Goal: Task Accomplishment & Management: Use online tool/utility

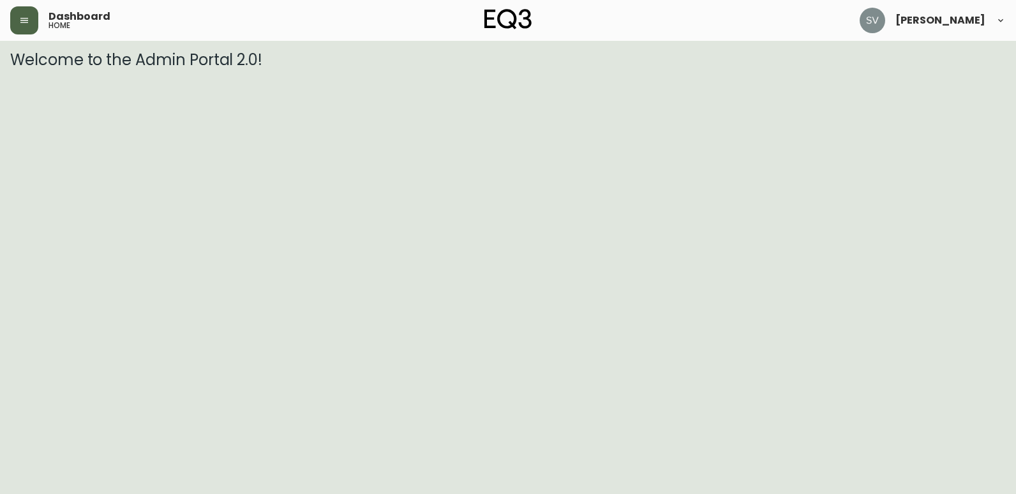
click at [32, 29] on button "button" at bounding box center [24, 20] width 28 height 28
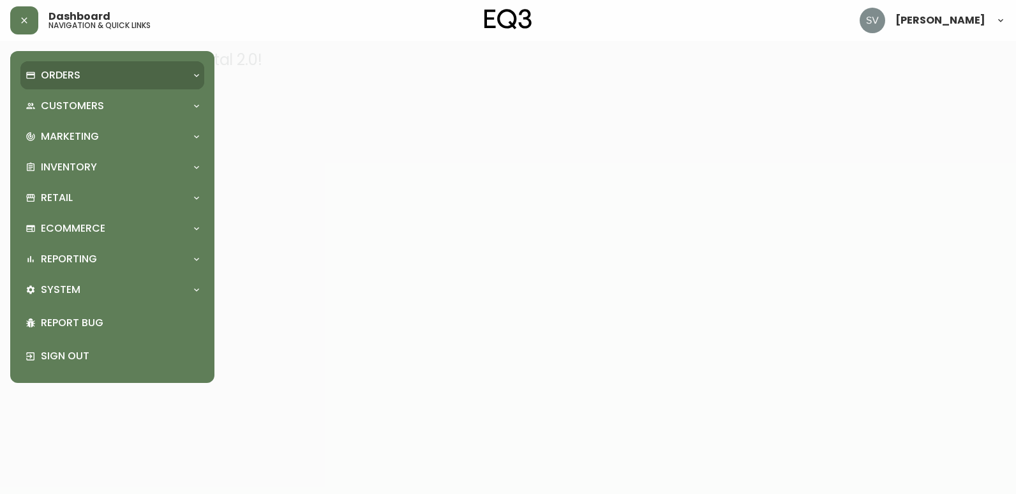
click at [100, 87] on div "Orders" at bounding box center [112, 75] width 184 height 28
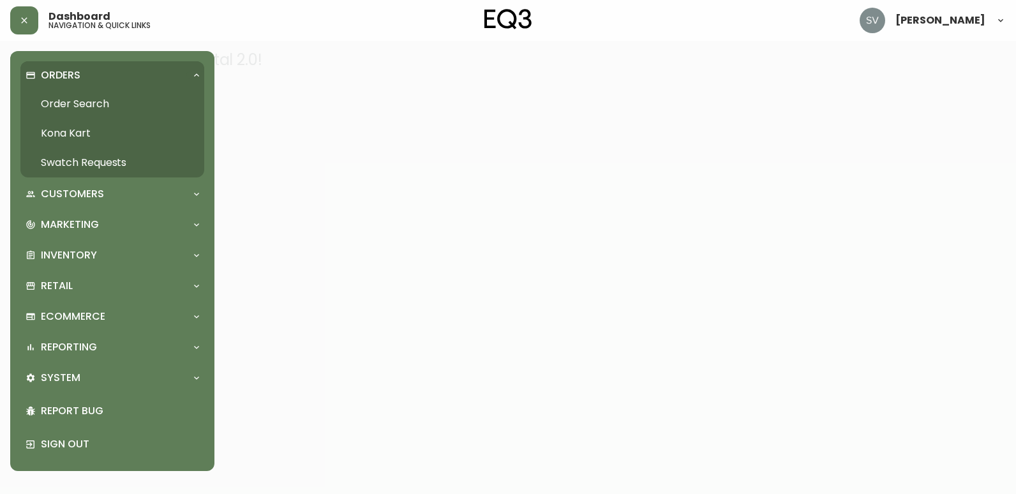
click at [104, 104] on link "Order Search" at bounding box center [112, 103] width 184 height 29
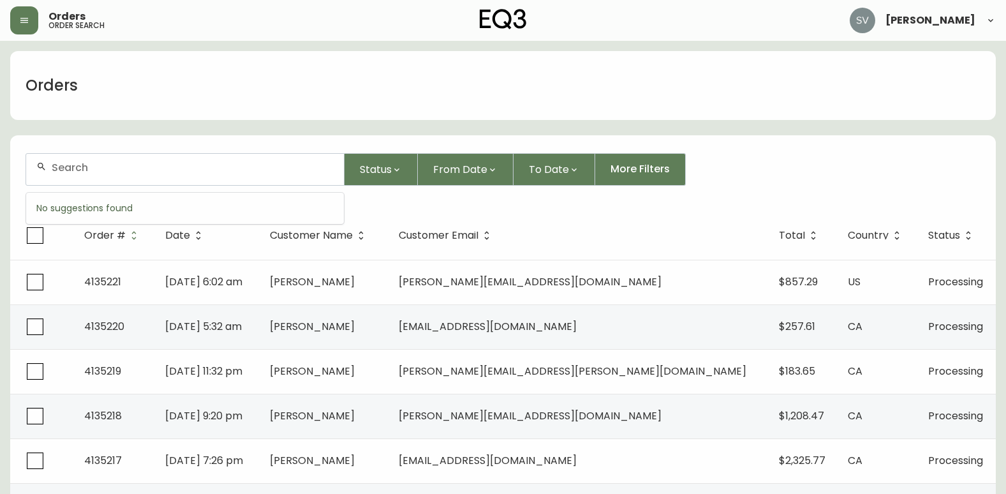
click at [160, 170] on input "text" at bounding box center [193, 167] width 282 height 12
type input "kevin farrell"
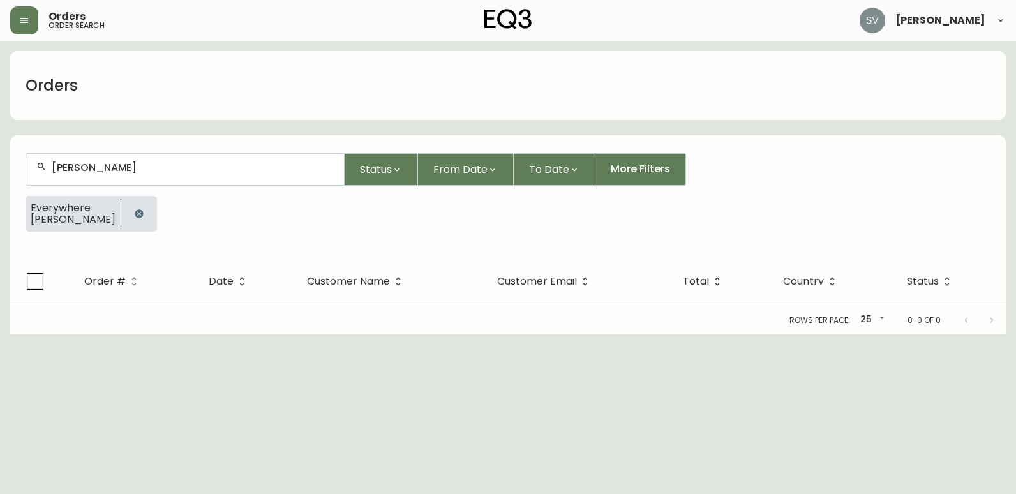
click at [135, 214] on icon "button" at bounding box center [139, 213] width 8 height 8
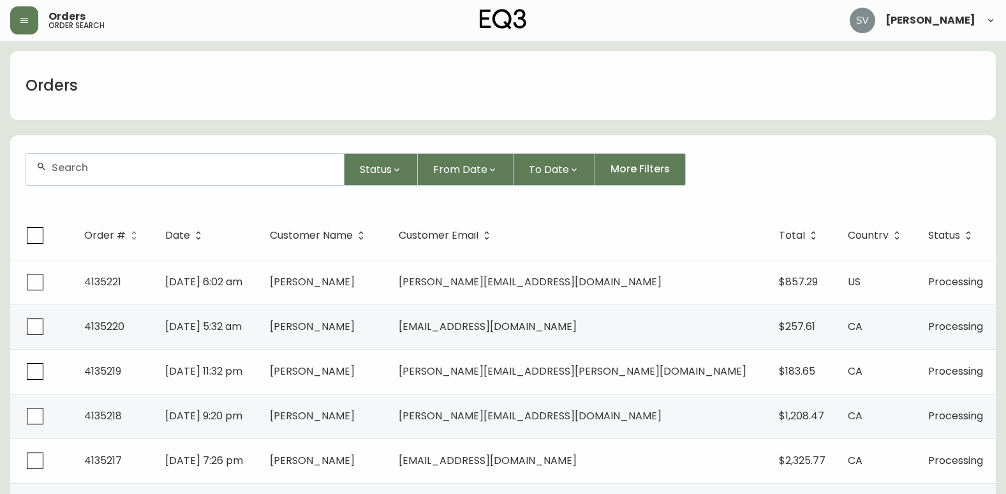
click at [945, 149] on form "Status From Date To Date More Filters" at bounding box center [503, 174] width 986 height 73
click at [934, 153] on div "Status From Date To Date More Filters" at bounding box center [503, 169] width 955 height 33
click at [906, 138] on form "Status From Date To Date More Filters" at bounding box center [503, 174] width 986 height 73
click at [900, 196] on form "Status From Date To Date More Filters" at bounding box center [503, 174] width 986 height 73
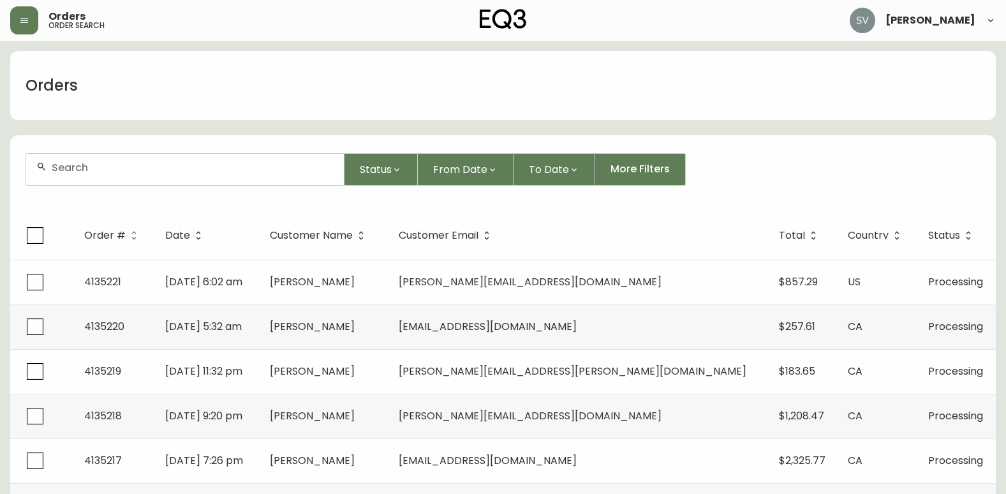
drag, startPoint x: 963, startPoint y: 126, endPoint x: 1006, endPoint y: 126, distance: 43.4
click at [936, 186] on form "Status From Date To Date More Filters" at bounding box center [503, 174] width 986 height 73
